Goal: Transaction & Acquisition: Purchase product/service

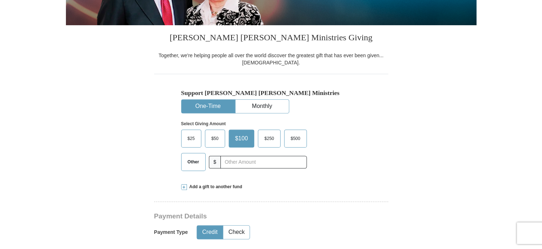
scroll to position [163, 0]
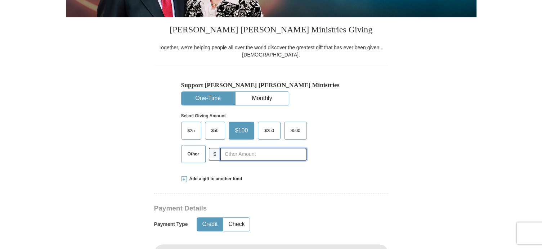
click at [234, 156] on input "text" at bounding box center [263, 154] width 86 height 13
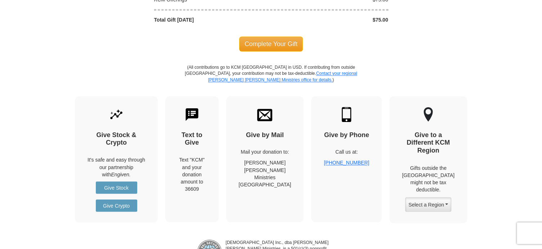
scroll to position [817, 0]
type input "75.00"
click at [202, 137] on div "Text to Give Text "KCM" and your donation amount to 36609" at bounding box center [191, 159] width 53 height 126
click at [200, 117] on img at bounding box center [191, 114] width 15 height 15
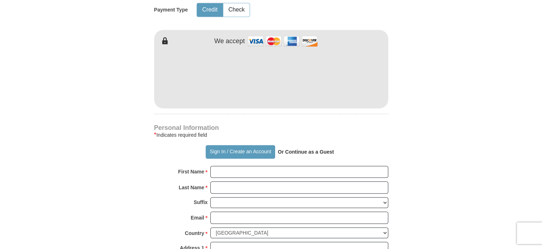
scroll to position [379, 0]
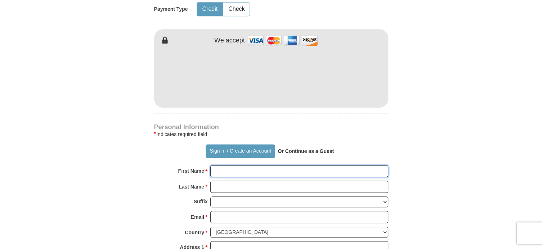
click at [262, 172] on input "First Name *" at bounding box center [299, 171] width 178 height 12
type input "[PERSON_NAME] E"
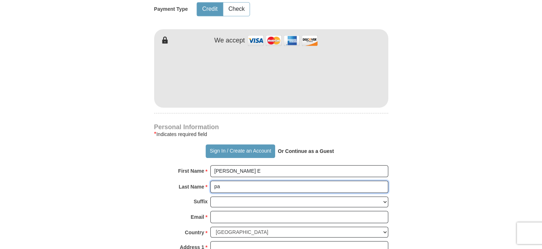
type input "p"
type input "[PERSON_NAME]"
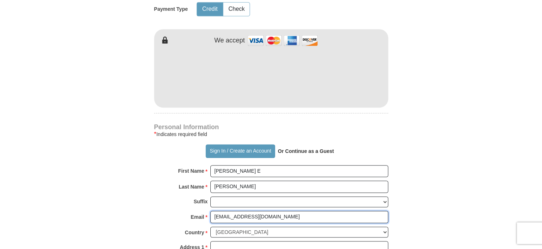
type input "[EMAIL_ADDRESS][DOMAIN_NAME]"
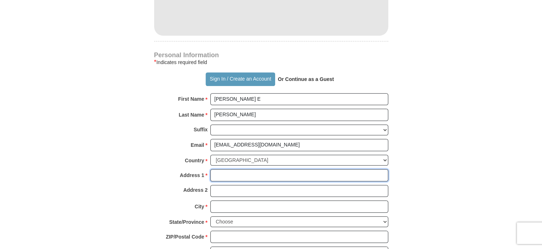
scroll to position [456, 0]
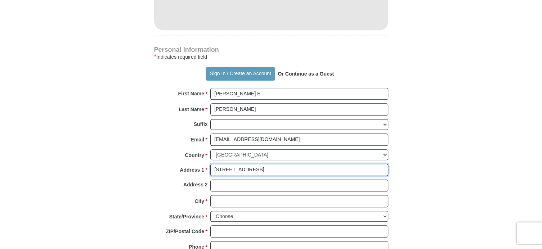
type input "[STREET_ADDRESS]"
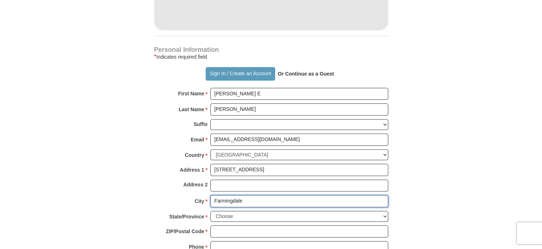
type input "Farmingdale"
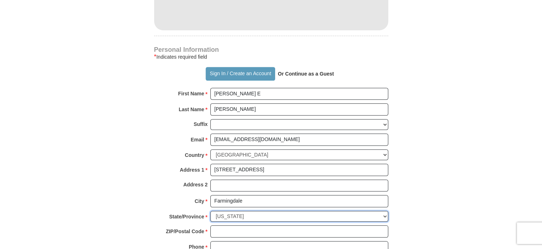
select select "NY"
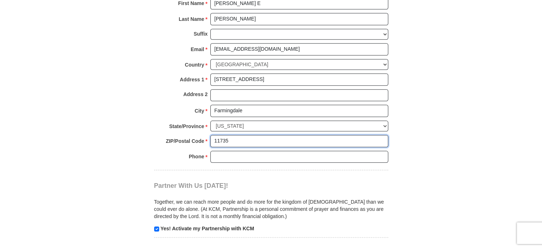
scroll to position [547, 0]
type input "11735"
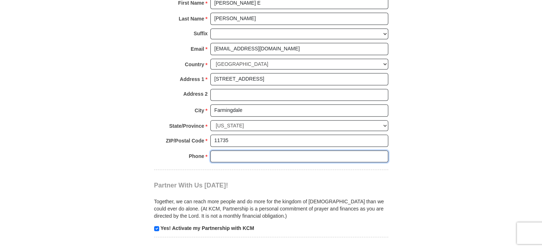
click at [371, 153] on input "Phone * *" at bounding box center [299, 157] width 178 height 12
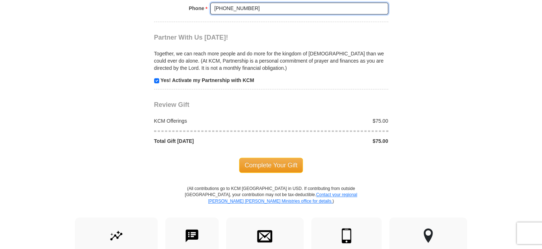
scroll to position [702, 0]
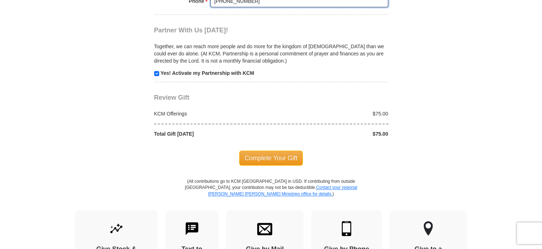
type input "[PHONE_NUMBER]"
click at [296, 156] on span "Complete Your Gift" at bounding box center [271, 158] width 64 height 15
